Goal: Task Accomplishment & Management: Use online tool/utility

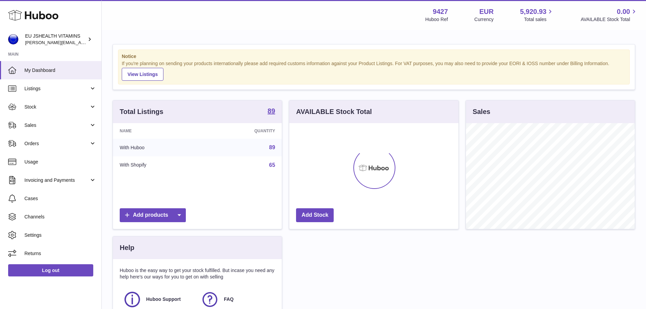
scroll to position [106, 169]
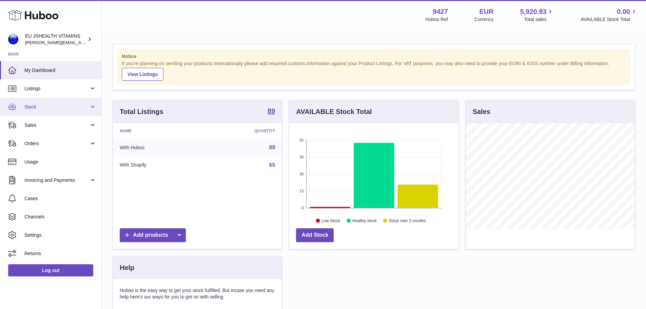
click at [55, 109] on span "Stock" at bounding box center [56, 107] width 65 height 6
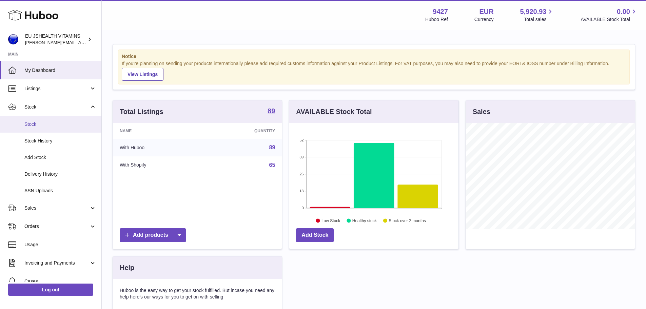
click at [45, 124] on span "Stock" at bounding box center [60, 124] width 72 height 6
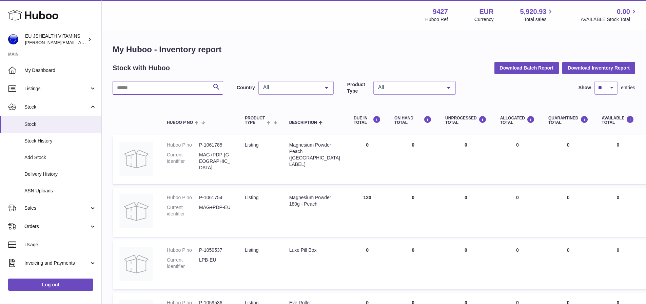
click at [154, 92] on input "text" at bounding box center [168, 88] width 111 height 14
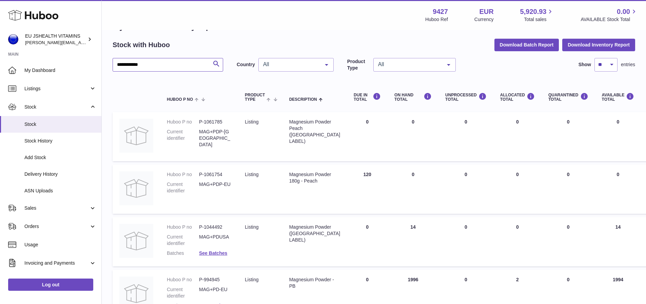
scroll to position [34, 0]
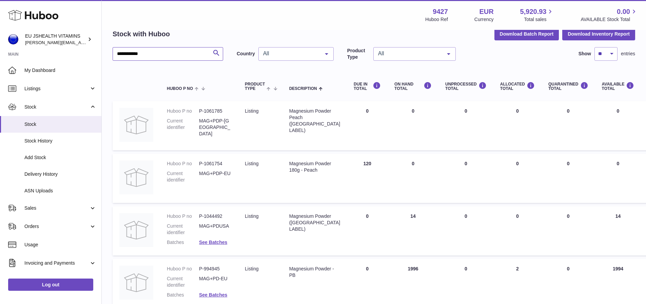
type input "**********"
drag, startPoint x: 224, startPoint y: 164, endPoint x: 198, endPoint y: 166, distance: 25.9
click at [198, 166] on dl "Huboo P no P-1061754 Current identifier MAG+PDP-EU" at bounding box center [199, 173] width 64 height 26
copy dl "P-1061754"
click at [231, 170] on td "Huboo P no P-1061754 Current identifier MAG+PDP-EU" at bounding box center [199, 178] width 78 height 49
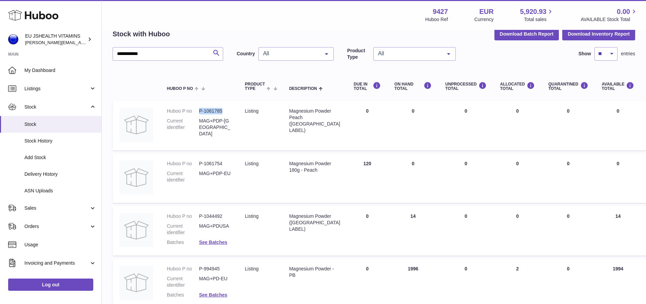
drag, startPoint x: 222, startPoint y: 111, endPoint x: 200, endPoint y: 113, distance: 21.8
click at [200, 113] on dd "P-1061785" at bounding box center [215, 111] width 32 height 6
copy dd "P-1061785"
